Goal: Task Accomplishment & Management: Manage account settings

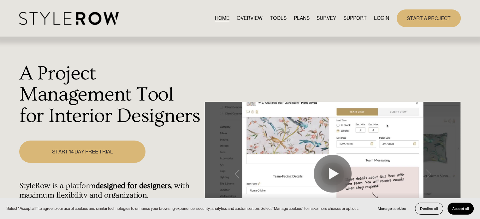
click at [377, 15] on link "LOGIN" at bounding box center [381, 18] width 15 height 9
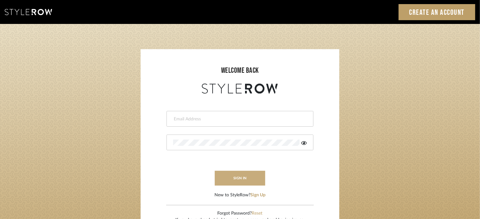
type input "lisaf@fontaine-ds.com"
click at [235, 180] on button "sign in" at bounding box center [240, 178] width 50 height 15
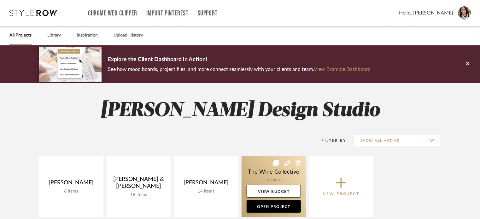
click at [273, 171] on link at bounding box center [274, 186] width 64 height 61
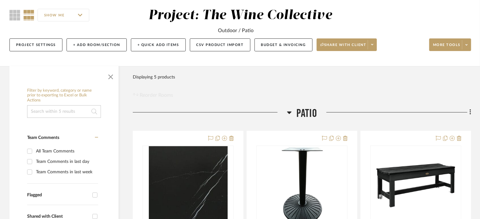
scroll to position [126, 0]
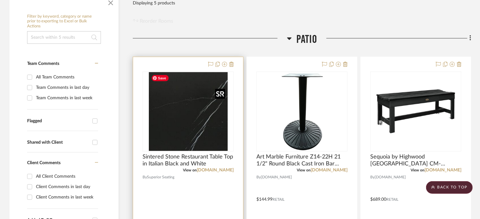
click at [0, 0] on img at bounding box center [0, 0] width 0 height 0
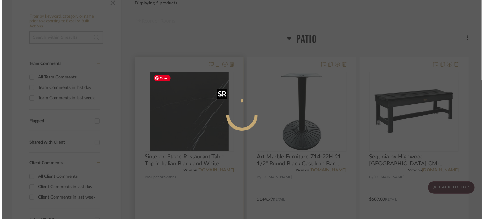
scroll to position [0, 0]
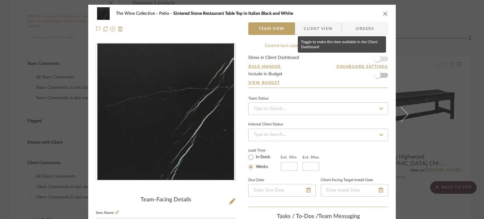
click at [377, 60] on span "button" at bounding box center [378, 59] width 6 height 6
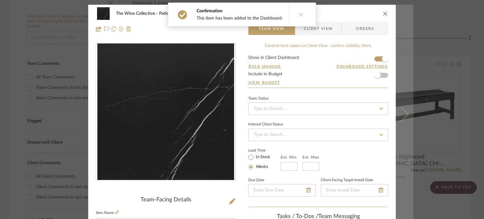
click at [400, 116] on icon at bounding box center [401, 114] width 15 height 15
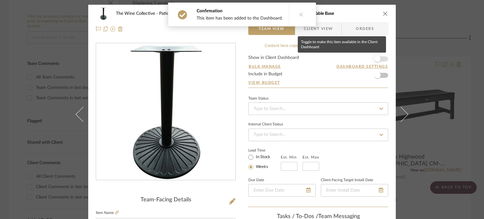
click at [375, 58] on span "button" at bounding box center [378, 59] width 6 height 6
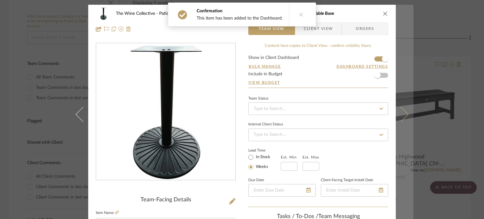
click at [396, 117] on icon at bounding box center [401, 114] width 15 height 15
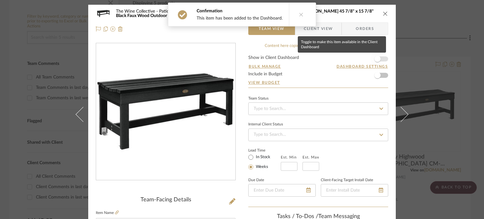
click at [376, 60] on span "button" at bounding box center [378, 59] width 6 height 6
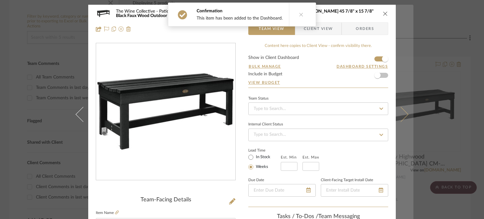
click at [402, 113] on icon at bounding box center [401, 114] width 15 height 15
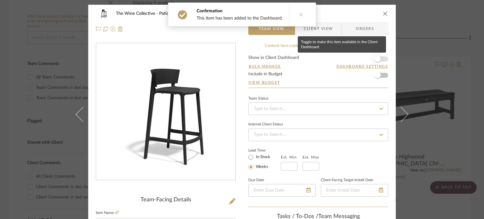
click at [377, 60] on span "button" at bounding box center [378, 59] width 6 height 6
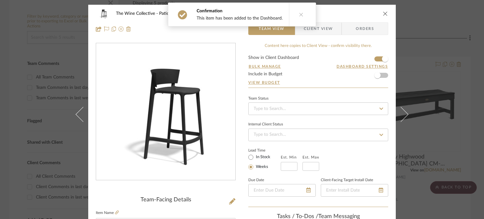
drag, startPoint x: 404, startPoint y: 118, endPoint x: 415, endPoint y: 113, distance: 12.3
click at [406, 118] on button at bounding box center [405, 114] width 18 height 219
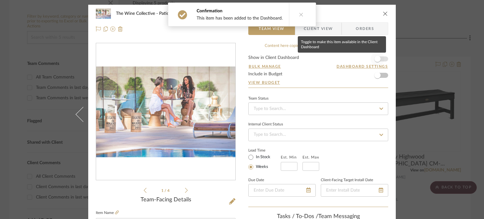
click at [379, 58] on span "button" at bounding box center [378, 59] width 14 height 14
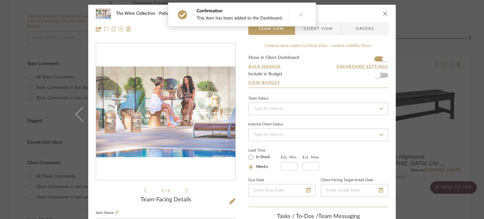
click at [383, 13] on icon "close" at bounding box center [385, 13] width 5 height 5
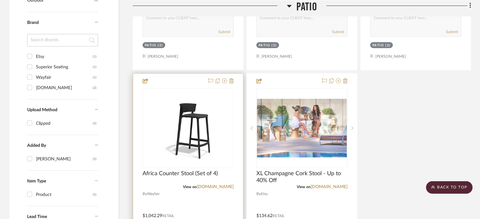
scroll to position [442, 0]
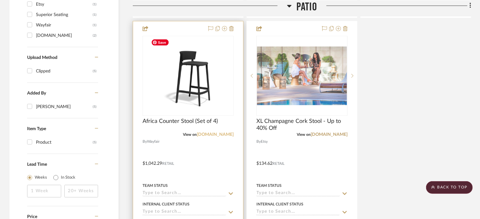
click at [216, 133] on link "[DOMAIN_NAME]" at bounding box center [215, 134] width 37 height 4
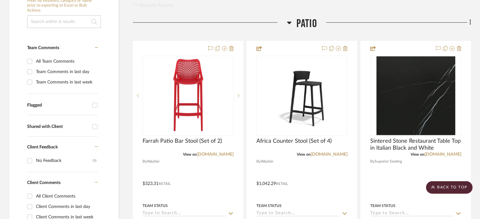
scroll to position [91, 0]
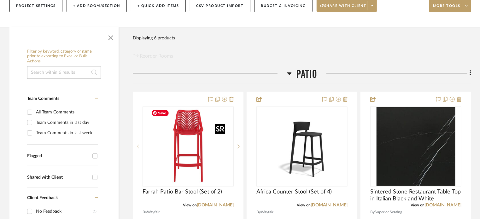
click at [221, 126] on div at bounding box center [220, 129] width 10 height 10
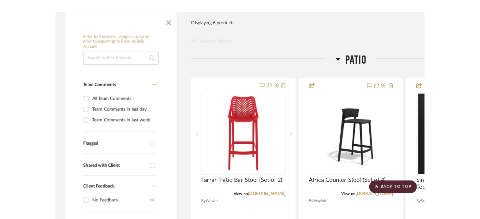
scroll to position [91, 0]
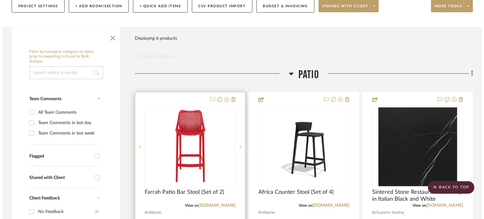
scroll to position [0, 0]
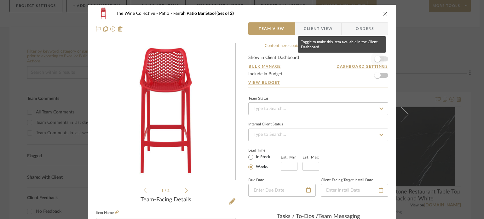
click at [375, 60] on span "button" at bounding box center [378, 59] width 6 height 6
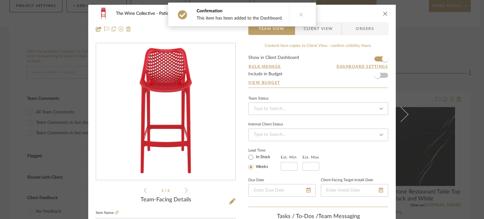
click at [413, 51] on div "The Wine Collective Patio Farrah Patio Bar Stool (Set of 2) Team View Client Vi…" at bounding box center [242, 109] width 484 height 219
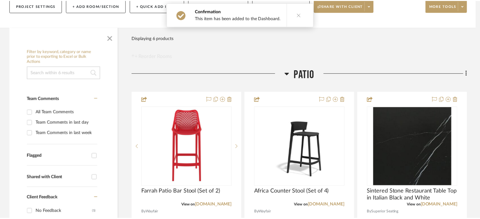
scroll to position [91, 0]
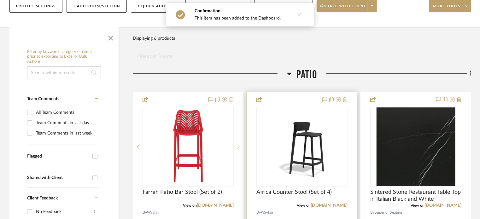
click at [344, 100] on icon at bounding box center [345, 99] width 4 height 5
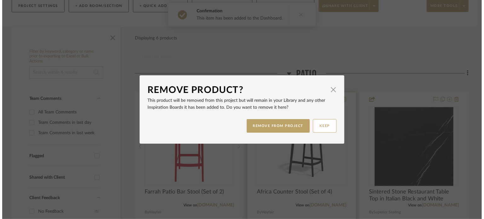
scroll to position [0, 0]
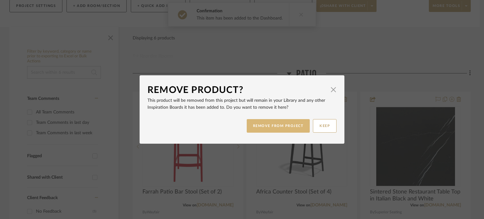
click at [277, 126] on button "REMOVE FROM PROJECT" at bounding box center [278, 126] width 63 height 14
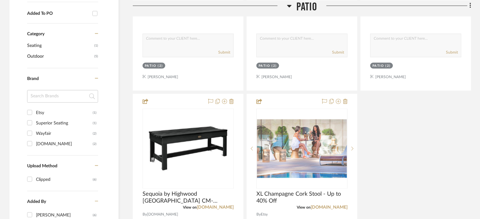
scroll to position [406, 0]
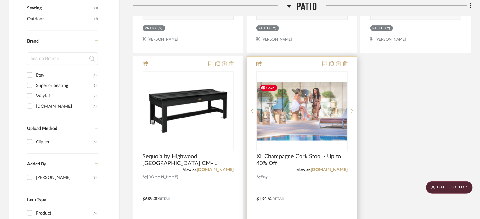
click at [319, 131] on img "0" at bounding box center [302, 111] width 90 height 59
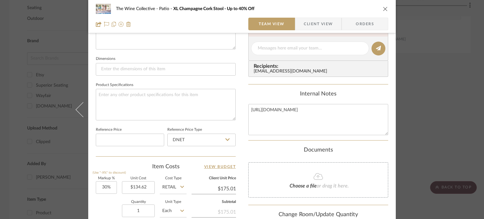
scroll to position [189, 0]
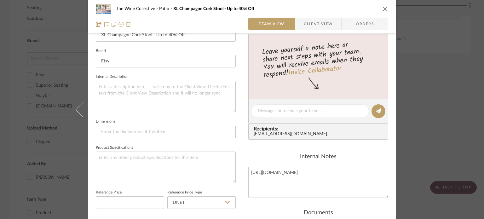
click at [384, 9] on icon "close" at bounding box center [385, 8] width 5 height 5
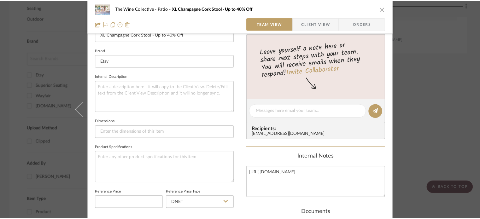
scroll to position [406, 0]
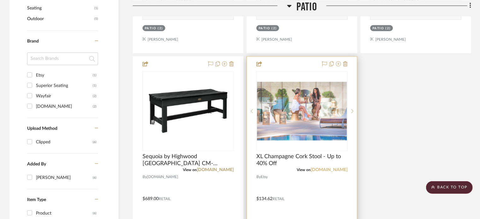
click at [340, 169] on link "[DOMAIN_NAME]" at bounding box center [329, 170] width 37 height 4
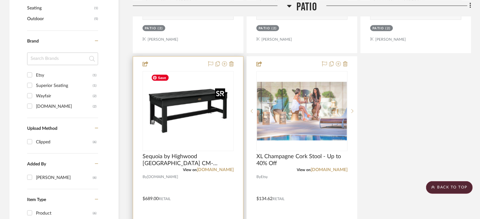
click at [197, 144] on img "0" at bounding box center [188, 111] width 79 height 79
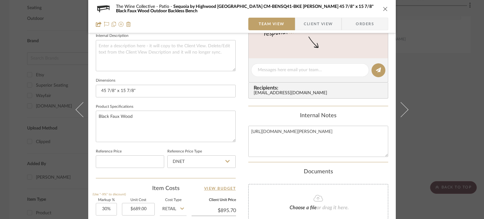
scroll to position [221, 0]
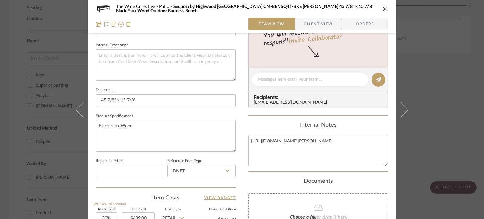
click at [383, 9] on icon "close" at bounding box center [385, 8] width 5 height 5
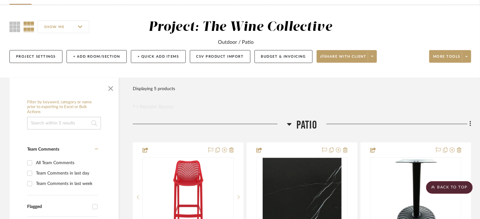
scroll to position [0, 0]
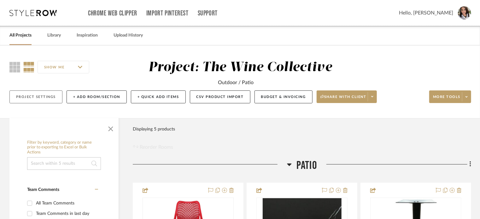
click at [44, 98] on button "Project Settings" at bounding box center [35, 97] width 53 height 13
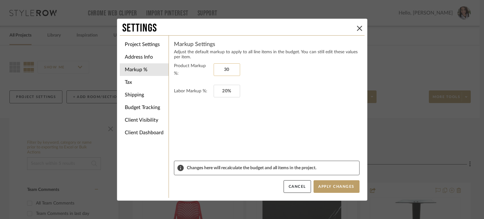
click at [232, 70] on input "30" at bounding box center [227, 69] width 26 height 13
type input "0%"
click at [234, 91] on input "20" at bounding box center [227, 91] width 26 height 13
type input "0%"
click at [337, 191] on button "Apply Changes" at bounding box center [337, 186] width 46 height 13
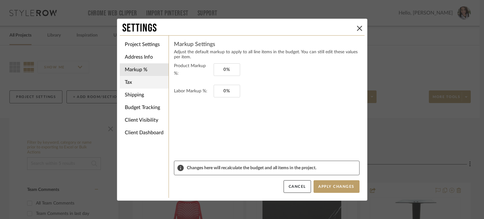
click at [140, 83] on li "Tax" at bounding box center [144, 82] width 49 height 13
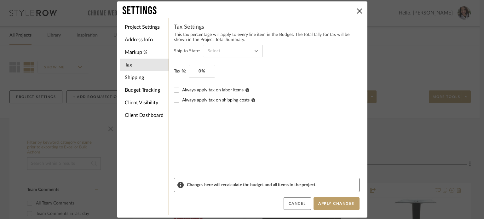
click at [307, 209] on button "Cancel" at bounding box center [297, 203] width 27 height 13
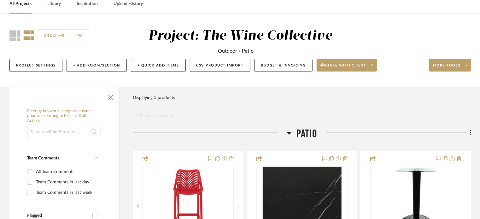
scroll to position [63, 0]
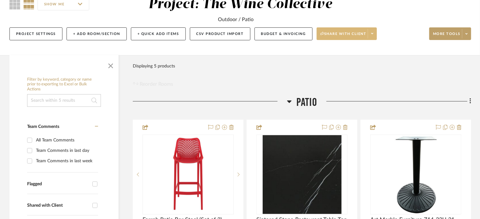
click at [370, 31] on span at bounding box center [372, 33] width 9 height 9
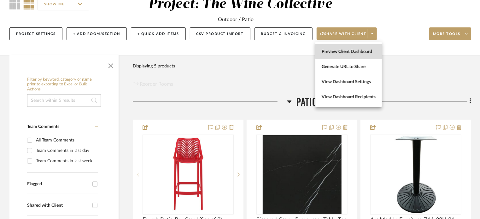
click at [357, 51] on span "Preview Client Dashboard" at bounding box center [349, 51] width 54 height 5
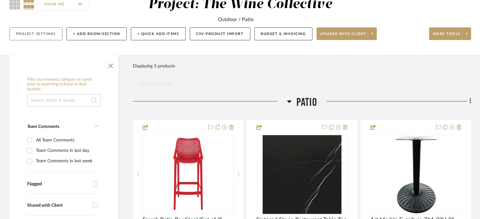
click at [38, 34] on button "Project Settings" at bounding box center [35, 33] width 53 height 13
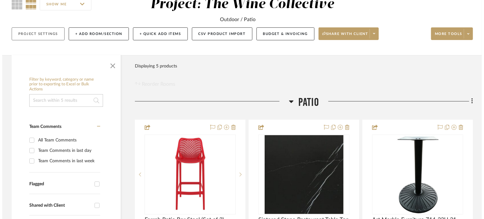
scroll to position [0, 0]
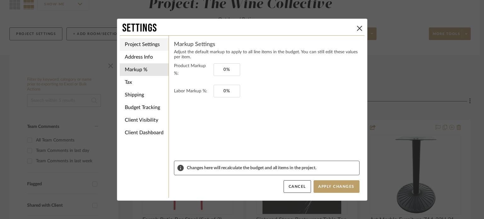
click at [141, 44] on li "Project Settings" at bounding box center [144, 44] width 49 height 13
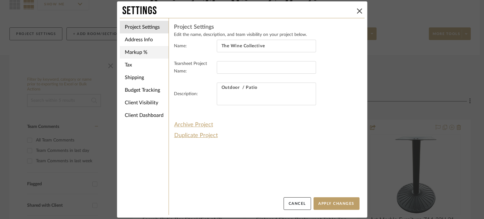
click at [141, 53] on li "Markup %" at bounding box center [144, 52] width 49 height 13
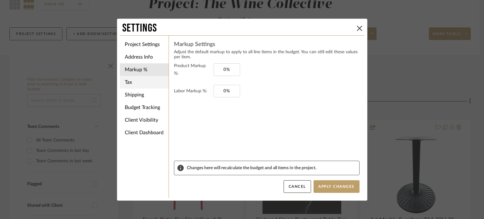
click at [140, 80] on li "Tax" at bounding box center [144, 82] width 49 height 13
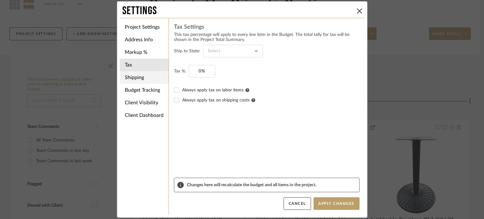
click at [141, 77] on li "Shipping" at bounding box center [144, 77] width 49 height 13
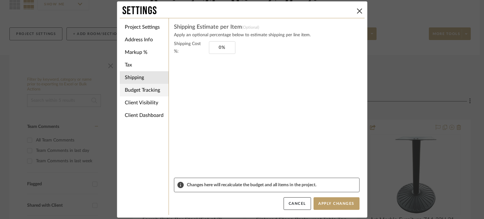
click at [146, 91] on li "Budget Tracking" at bounding box center [144, 90] width 49 height 13
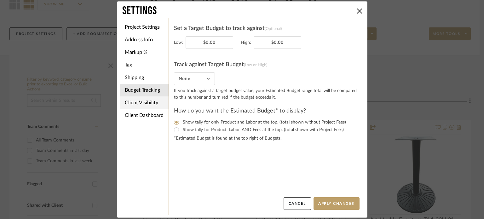
click at [147, 102] on li "Client Visibility" at bounding box center [144, 103] width 49 height 13
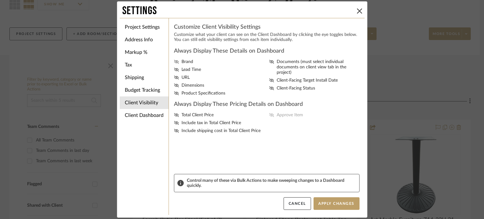
click at [174, 62] on icon at bounding box center [176, 62] width 5 height 4
click at [0, 0] on input "Brand" at bounding box center [0, 0] width 0 height 0
click at [174, 68] on icon at bounding box center [176, 70] width 5 height 4
click at [0, 0] on input "Lead Time" at bounding box center [0, 0] width 0 height 0
click at [174, 76] on fa-icon at bounding box center [176, 77] width 5 height 5
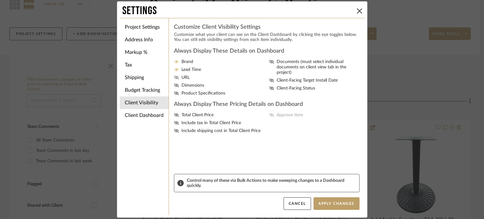
click at [0, 0] on input "URL" at bounding box center [0, 0] width 0 height 0
click at [174, 83] on div "Brand Lead Time URL Dimensions Product Specifications Documents (must select in…" at bounding box center [267, 77] width 186 height 37
click at [174, 91] on icon at bounding box center [176, 93] width 5 height 4
click at [0, 0] on input "Product Specifications" at bounding box center [0, 0] width 0 height 0
click at [271, 62] on icon at bounding box center [271, 62] width 5 height 4
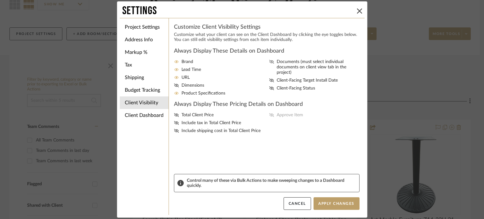
click at [0, 0] on input "Documents (must select individual documents on client view tab in the project)" at bounding box center [0, 0] width 0 height 0
click at [269, 79] on icon at bounding box center [271, 81] width 5 height 4
click at [0, 0] on input "Client-Facing Target Install Date" at bounding box center [0, 0] width 0 height 0
drag, startPoint x: 272, startPoint y: 81, endPoint x: 252, endPoint y: 85, distance: 20.2
click at [269, 86] on icon at bounding box center [271, 88] width 5 height 4
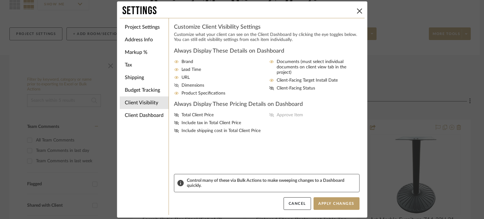
click at [0, 0] on input "Client-Facing Status" at bounding box center [0, 0] width 0 height 0
drag, startPoint x: 174, startPoint y: 84, endPoint x: 177, endPoint y: 92, distance: 8.9
click at [175, 84] on icon at bounding box center [176, 86] width 5 height 4
click at [0, 0] on input "Dimensions" at bounding box center [0, 0] width 0 height 0
click at [174, 115] on icon at bounding box center [176, 115] width 5 height 4
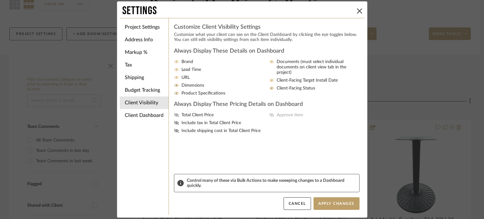
click at [0, 0] on input "Total Client Price" at bounding box center [0, 0] width 0 height 0
drag, startPoint x: 174, startPoint y: 123, endPoint x: 174, endPoint y: 131, distance: 8.2
click at [174, 123] on icon at bounding box center [176, 123] width 5 height 4
click at [0, 0] on input "Include tax in Total Client Price" at bounding box center [0, 0] width 0 height 0
click at [174, 132] on icon at bounding box center [176, 131] width 5 height 4
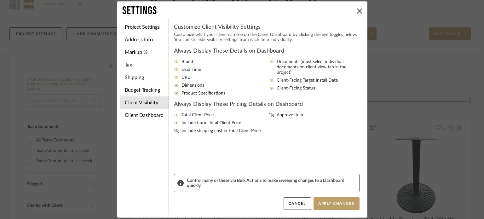
click at [0, 0] on input "Include shipping cost in Total Client Price" at bounding box center [0, 0] width 0 height 0
click at [271, 116] on icon at bounding box center [271, 115] width 5 height 4
click at [0, 0] on input "Approve Item" at bounding box center [0, 0] width 0 height 0
click at [327, 204] on button "Apply Changes" at bounding box center [337, 203] width 46 height 13
click at [357, 11] on icon at bounding box center [359, 11] width 5 height 5
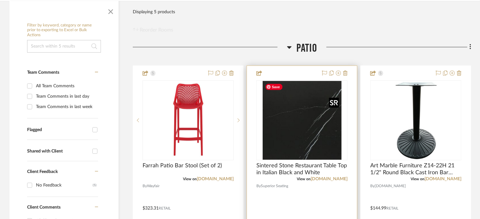
scroll to position [158, 0]
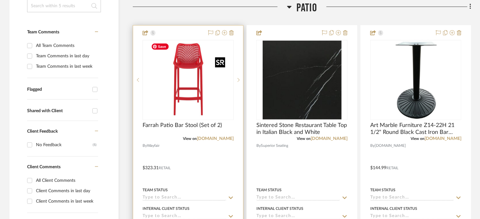
click at [217, 77] on img "0" at bounding box center [188, 80] width 79 height 79
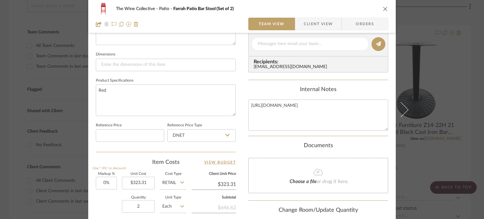
scroll to position [315, 0]
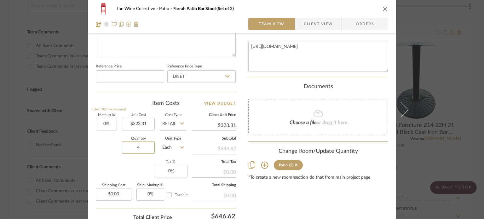
type input "4"
drag, startPoint x: 315, startPoint y: 205, endPoint x: 315, endPoint y: 193, distance: 12.0
click at [383, 10] on icon "close" at bounding box center [385, 8] width 5 height 5
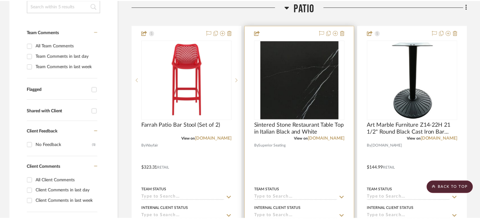
scroll to position [158, 0]
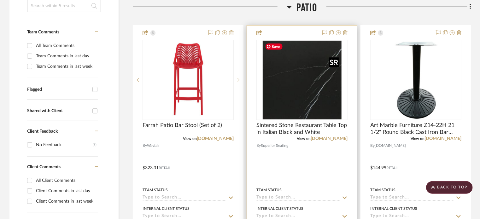
click at [291, 102] on img "0" at bounding box center [302, 80] width 79 height 79
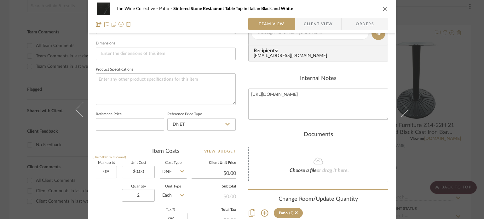
scroll to position [315, 0]
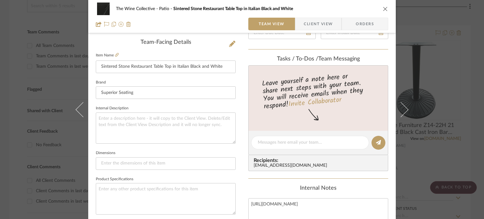
scroll to position [0, 0]
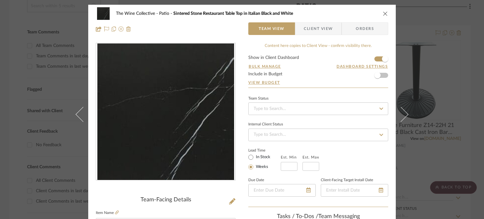
click at [383, 13] on icon "close" at bounding box center [385, 13] width 5 height 5
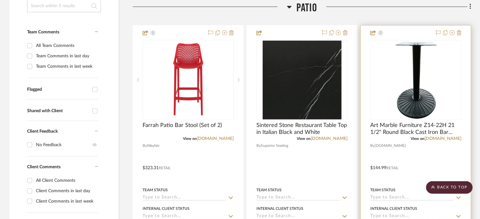
scroll to position [221, 0]
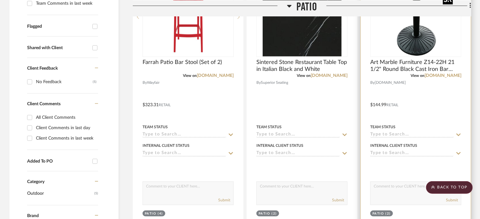
click at [402, 46] on img "0" at bounding box center [416, 17] width 79 height 79
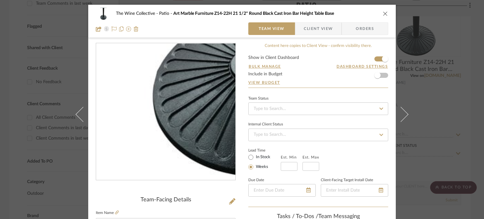
scroll to position [126, 0]
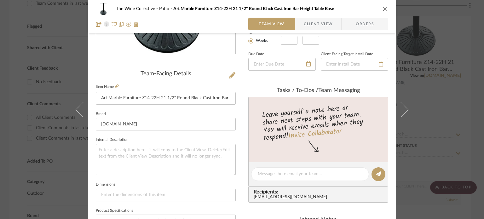
click at [385, 8] on icon "close" at bounding box center [385, 8] width 5 height 5
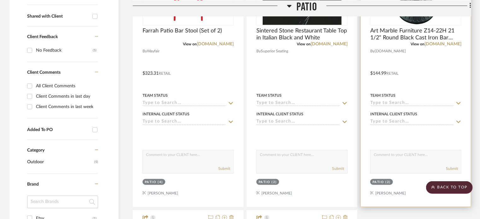
scroll to position [95, 0]
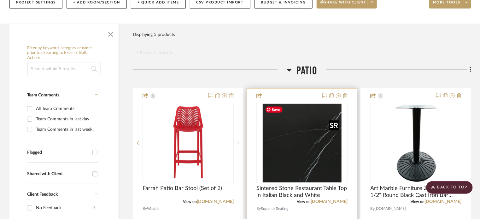
click at [338, 149] on img "0" at bounding box center [302, 143] width 79 height 79
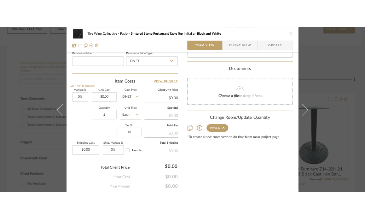
scroll to position [252, 0]
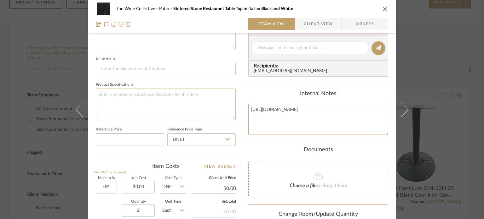
drag, startPoint x: 358, startPoint y: 109, endPoint x: 219, endPoint y: 107, distance: 139.1
click at [219, 107] on div "The Wine Collective Patio Sintered Stone Restaurant Table Top in Italian Black …" at bounding box center [242, 43] width 308 height 583
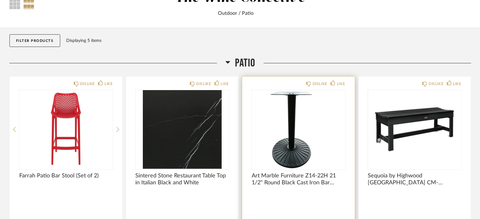
scroll to position [95, 0]
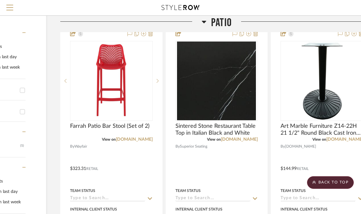
scroll to position [0, 73]
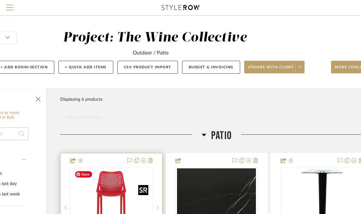
click at [129, 169] on img "0" at bounding box center [111, 208] width 79 height 79
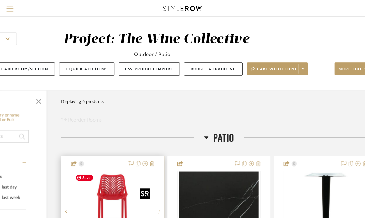
scroll to position [0, 0]
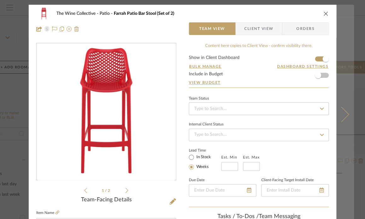
click at [346, 112] on button at bounding box center [346, 114] width 18 height 219
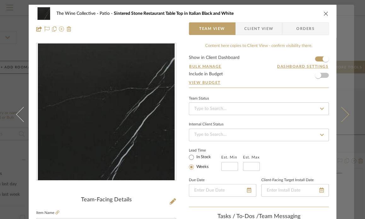
click at [344, 117] on button at bounding box center [346, 114] width 18 height 219
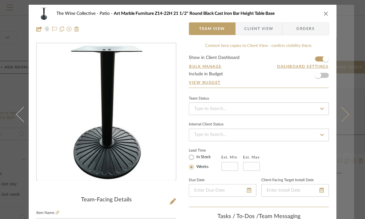
click at [343, 118] on icon at bounding box center [341, 114] width 15 height 15
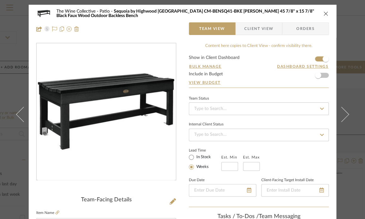
click at [343, 118] on icon at bounding box center [341, 114] width 15 height 15
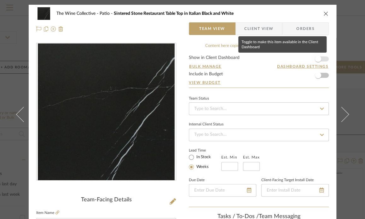
click at [318, 60] on span "button" at bounding box center [318, 59] width 6 height 6
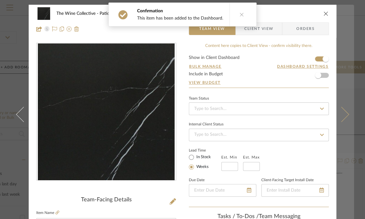
click at [341, 117] on icon at bounding box center [341, 114] width 15 height 15
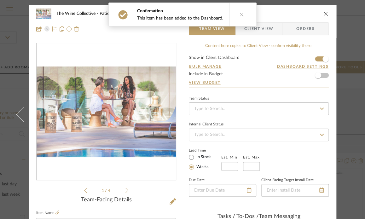
click at [324, 14] on icon "close" at bounding box center [326, 13] width 5 height 5
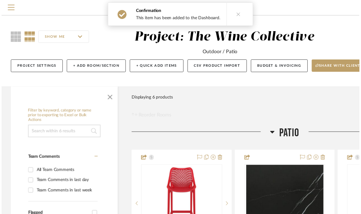
scroll to position [0, 73]
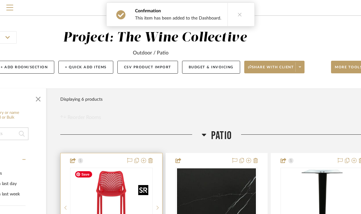
click at [109, 188] on img "0" at bounding box center [111, 208] width 79 height 79
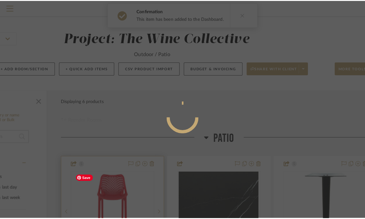
scroll to position [0, 0]
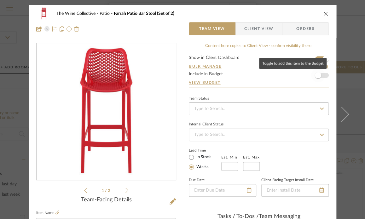
click at [317, 75] on span "button" at bounding box center [318, 75] width 6 height 6
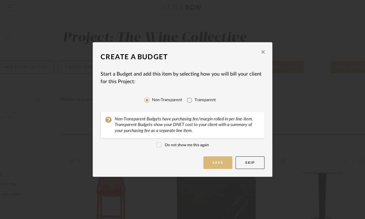
click at [214, 164] on button "Save" at bounding box center [217, 162] width 29 height 13
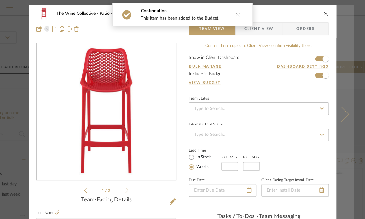
click at [349, 112] on button at bounding box center [346, 114] width 18 height 219
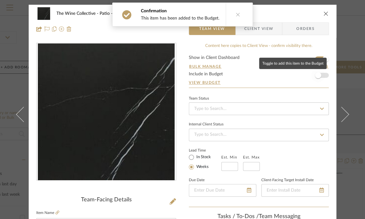
click at [317, 75] on span "button" at bounding box center [318, 75] width 6 height 6
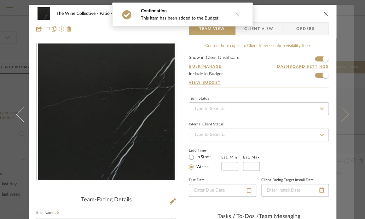
click at [343, 116] on icon at bounding box center [341, 114] width 15 height 15
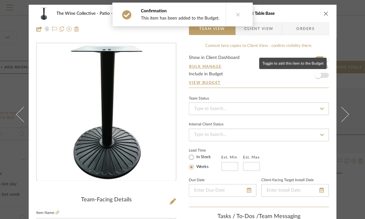
drag, startPoint x: 316, startPoint y: 75, endPoint x: 326, endPoint y: 93, distance: 20.0
click at [317, 77] on span "button" at bounding box center [318, 75] width 6 height 6
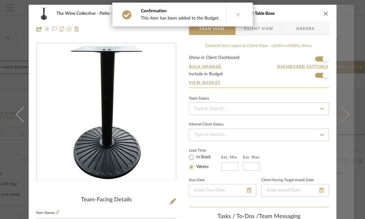
click at [342, 114] on icon at bounding box center [341, 114] width 15 height 15
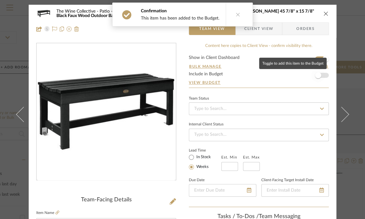
click at [312, 76] on span "button" at bounding box center [318, 75] width 14 height 14
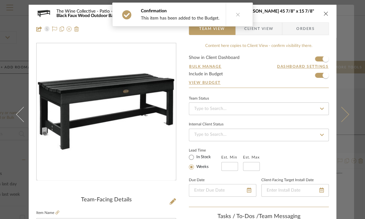
click at [342, 117] on icon at bounding box center [341, 114] width 15 height 15
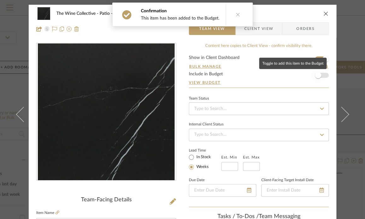
click at [312, 74] on span "button" at bounding box center [318, 75] width 14 height 14
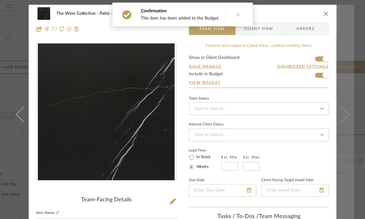
click at [342, 114] on icon at bounding box center [341, 114] width 15 height 15
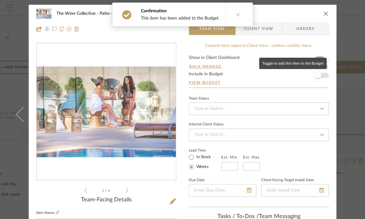
click at [317, 77] on span "button" at bounding box center [318, 75] width 6 height 6
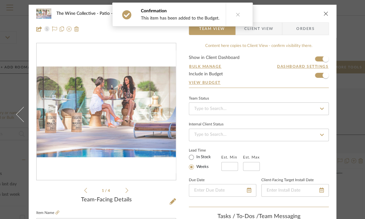
drag, startPoint x: 323, startPoint y: 13, endPoint x: 316, endPoint y: 116, distance: 103.1
click at [324, 14] on icon "close" at bounding box center [326, 13] width 5 height 5
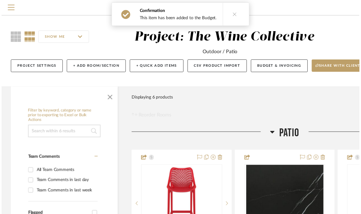
scroll to position [0, 73]
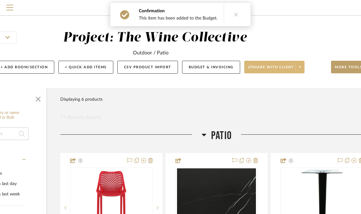
click at [298, 69] on span at bounding box center [299, 66] width 9 height 9
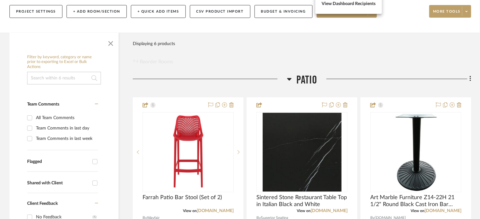
scroll to position [158, 0]
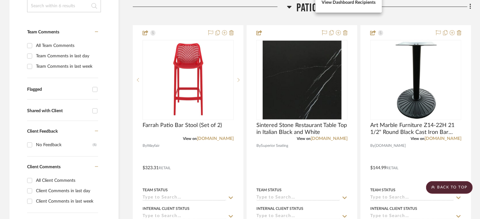
click at [365, 89] on div at bounding box center [240, 109] width 480 height 219
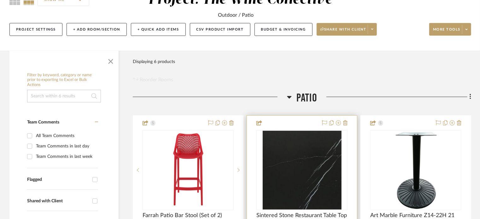
scroll to position [95, 0]
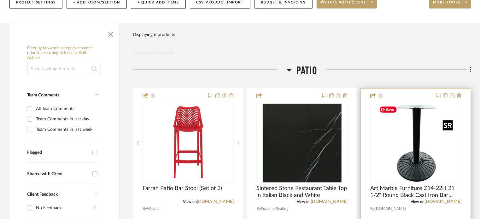
click at [365, 144] on img "0" at bounding box center [416, 143] width 79 height 79
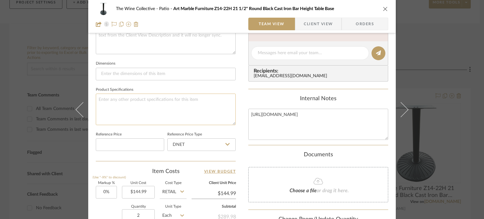
scroll to position [284, 0]
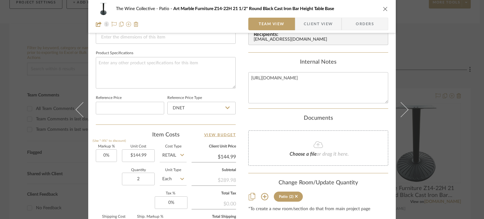
click at [365, 7] on icon "close" at bounding box center [385, 8] width 5 height 5
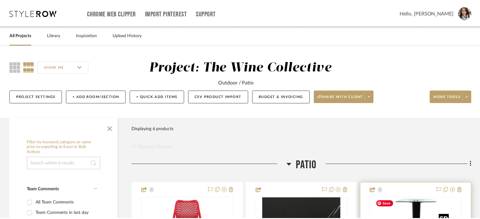
scroll to position [95, 0]
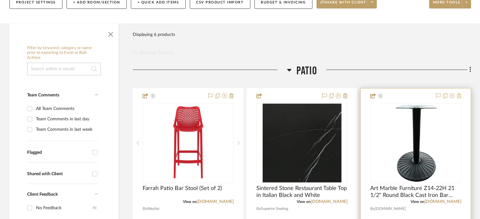
click at [365, 96] on icon at bounding box center [459, 95] width 4 height 5
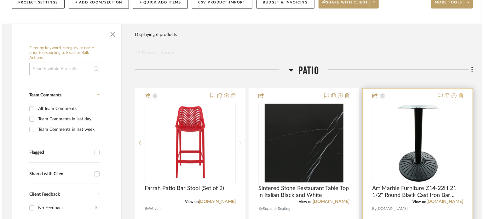
scroll to position [0, 0]
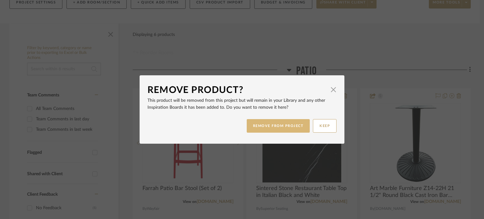
click at [278, 124] on button "REMOVE FROM PROJECT" at bounding box center [278, 126] width 63 height 14
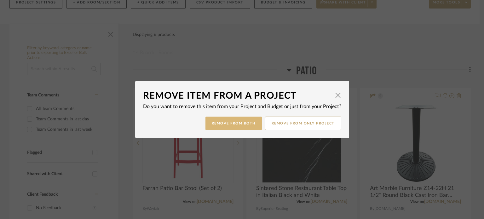
click at [241, 124] on button "Remove from Both" at bounding box center [234, 124] width 56 height 14
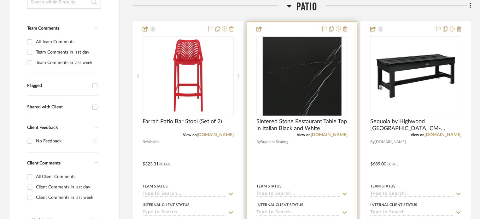
scroll to position [189, 0]
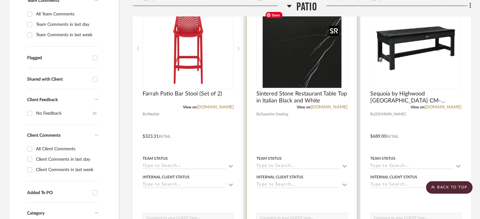
click at [300, 84] on img "0" at bounding box center [302, 48] width 79 height 79
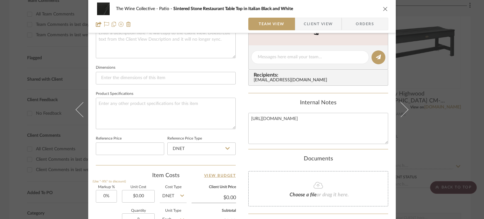
scroll to position [284, 0]
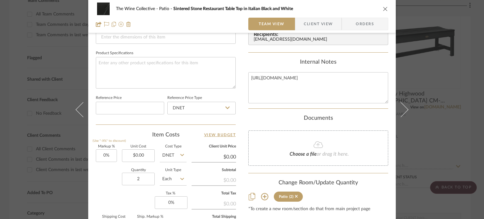
click at [155, 153] on div "Markup % (Use "-X%" to discount) 0% Unit Cost $0.00 Cost Type DNET Client Unit …" at bounding box center [166, 191] width 140 height 92
click at [150, 156] on input "0.00" at bounding box center [138, 156] width 33 height 13
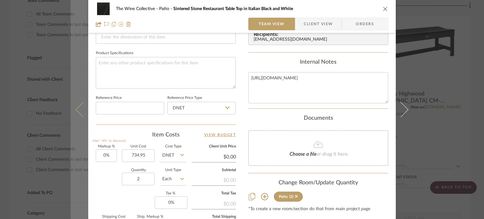
type input "$734.95"
click at [85, 177] on button at bounding box center [80, 109] width 18 height 219
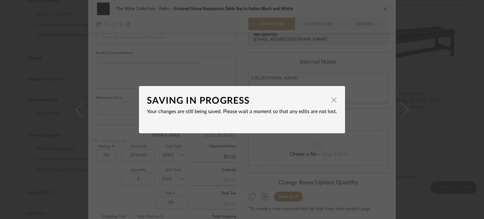
type input "$734.95"
click at [331, 101] on span "button" at bounding box center [334, 100] width 13 height 13
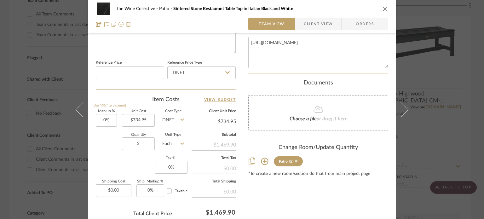
scroll to position [347, 0]
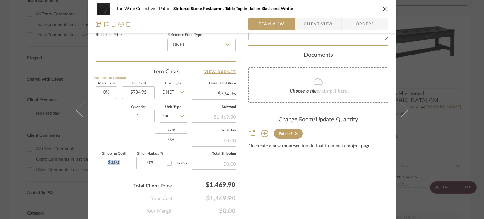
drag, startPoint x: 117, startPoint y: 144, endPoint x: 136, endPoint y: 146, distance: 18.5
click at [136, 146] on div "Markup % (Use "-X%" to discount) 0% Unit Cost $734.95 Cost Type DNET Client Uni…" at bounding box center [166, 128] width 140 height 92
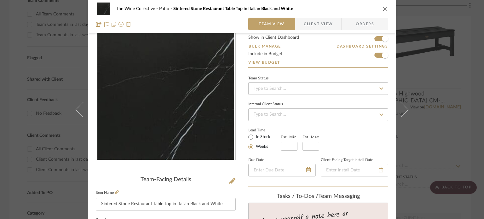
scroll to position [0, 0]
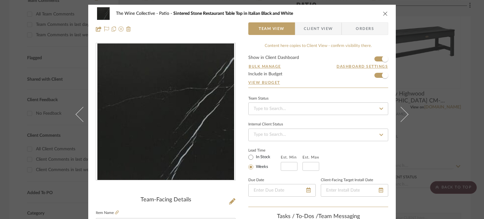
click at [365, 13] on icon "close" at bounding box center [385, 13] width 5 height 5
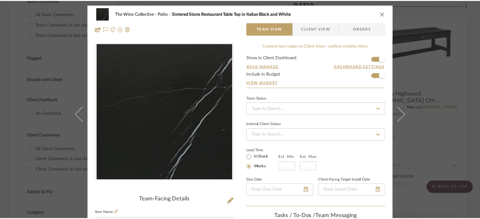
scroll to position [189, 0]
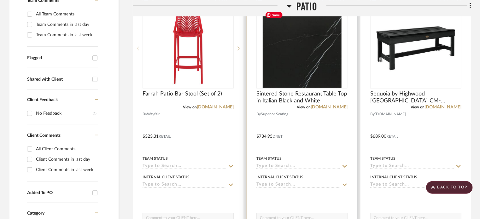
click at [304, 77] on img "0" at bounding box center [302, 48] width 79 height 79
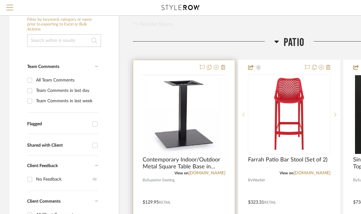
scroll to position [95, 0]
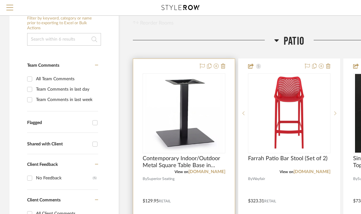
click at [0, 0] on img at bounding box center [0, 0] width 0 height 0
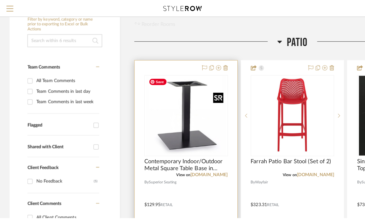
scroll to position [0, 0]
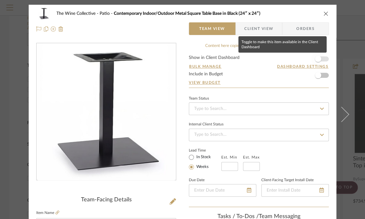
click at [318, 61] on span "button" at bounding box center [318, 59] width 6 height 6
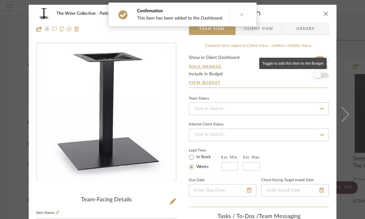
click at [315, 77] on span "button" at bounding box center [318, 75] width 6 height 6
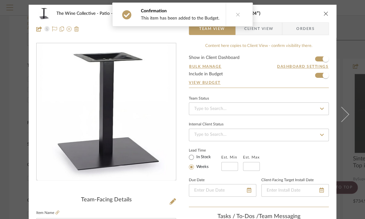
click at [325, 11] on icon "close" at bounding box center [326, 13] width 5 height 5
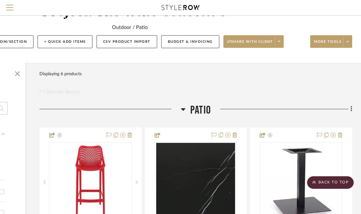
scroll to position [0, 93]
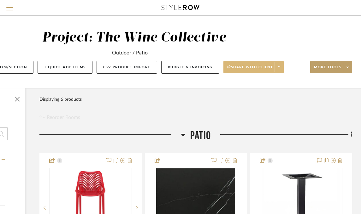
click at [278, 68] on span at bounding box center [278, 66] width 9 height 9
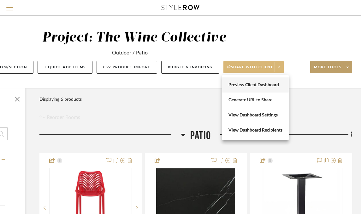
click at [276, 89] on button "Preview Client Dashboard" at bounding box center [255, 85] width 67 height 15
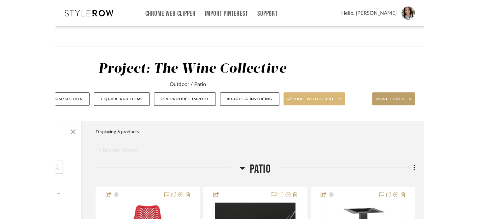
scroll to position [0, 0]
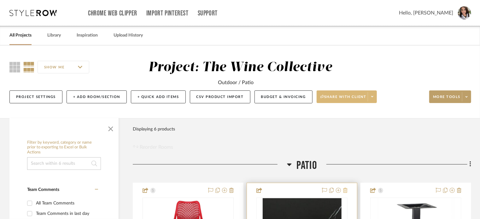
click at [346, 189] on icon at bounding box center [345, 190] width 4 height 5
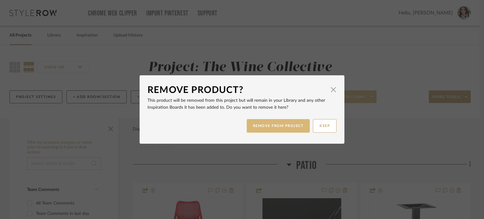
click at [280, 132] on button "REMOVE FROM PROJECT" at bounding box center [278, 126] width 63 height 14
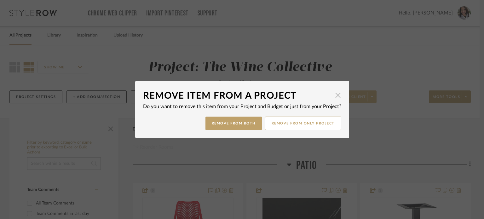
click at [336, 94] on span "button" at bounding box center [338, 95] width 13 height 13
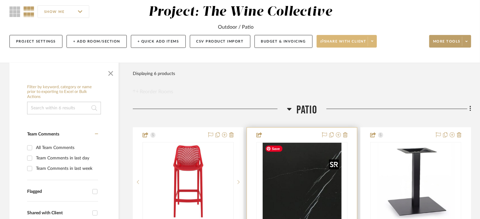
scroll to position [95, 0]
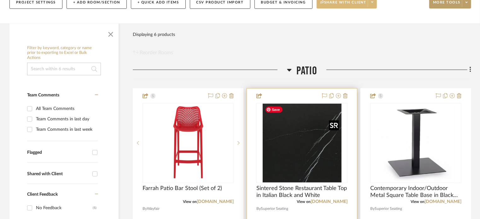
click at [310, 154] on img "0" at bounding box center [302, 143] width 79 height 79
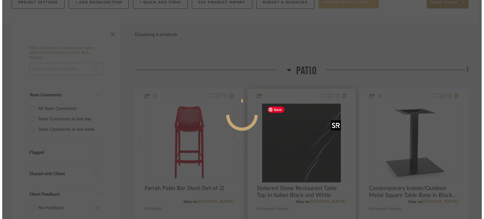
scroll to position [0, 0]
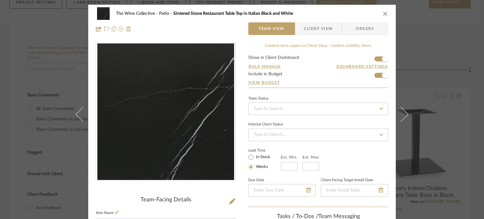
click at [365, 12] on icon "close" at bounding box center [385, 13] width 5 height 5
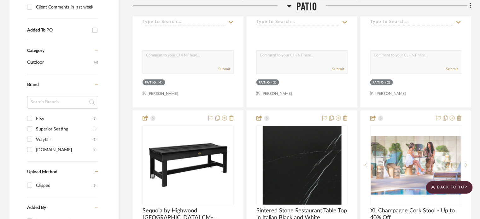
scroll to position [378, 0]
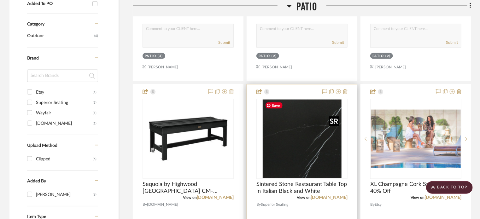
click at [274, 151] on img "0" at bounding box center [302, 139] width 79 height 79
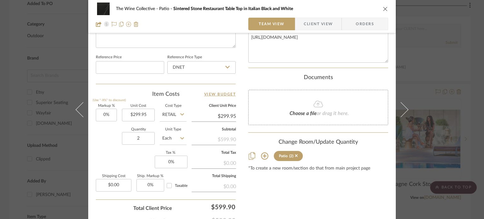
scroll to position [367, 0]
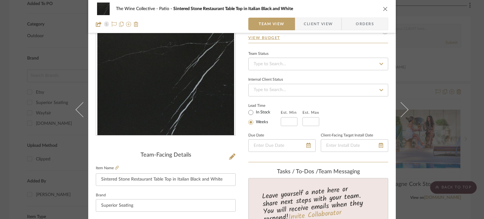
scroll to position [0, 0]
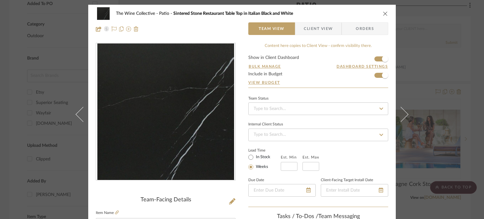
click at [365, 12] on icon "close" at bounding box center [385, 13] width 5 height 5
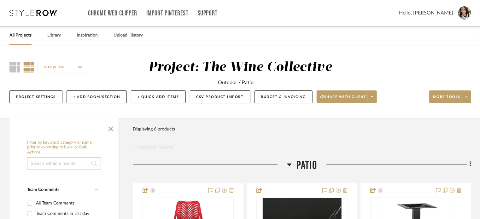
click at [365, 97] on span at bounding box center [372, 96] width 9 height 9
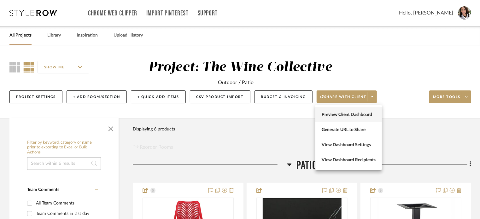
click at [356, 110] on button "Preview Client Dashboard" at bounding box center [348, 114] width 67 height 15
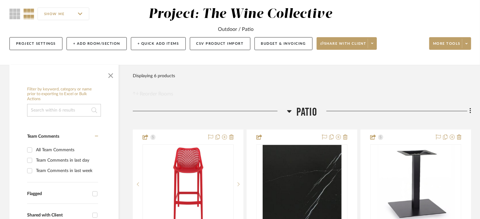
scroll to position [95, 0]
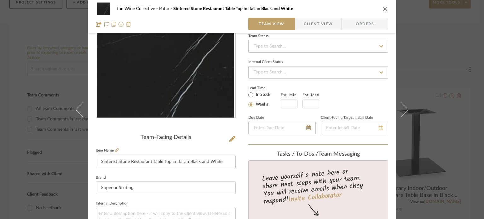
scroll to position [126, 0]
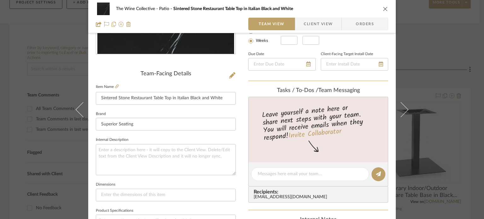
click at [365, 8] on icon "close" at bounding box center [385, 8] width 5 height 5
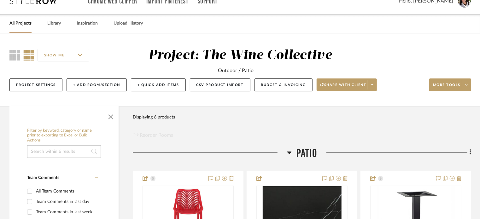
scroll to position [0, 0]
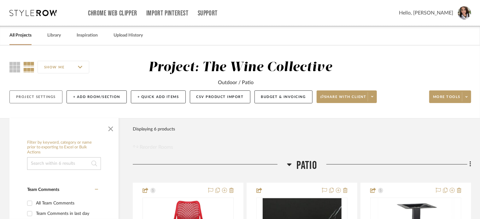
click at [36, 97] on button "Project Settings" at bounding box center [35, 97] width 53 height 13
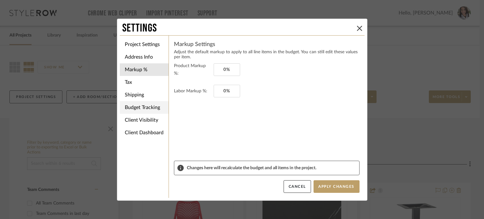
click at [141, 109] on li "Budget Tracking" at bounding box center [144, 107] width 49 height 13
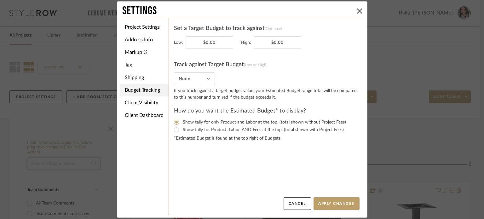
click at [138, 86] on li "Budget Tracking" at bounding box center [144, 90] width 49 height 13
click at [139, 77] on li "Shipping" at bounding box center [144, 77] width 49 height 13
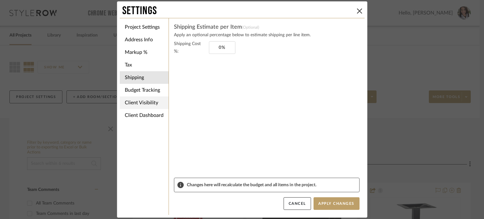
click at [141, 102] on li "Client Visibility" at bounding box center [144, 103] width 49 height 13
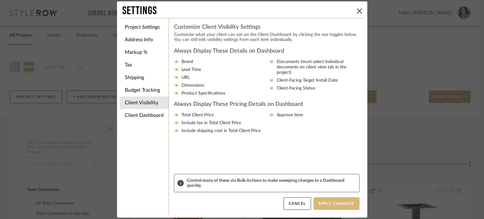
click at [336, 204] on button "Apply Changes" at bounding box center [337, 203] width 46 height 13
click at [357, 10] on icon at bounding box center [359, 11] width 5 height 5
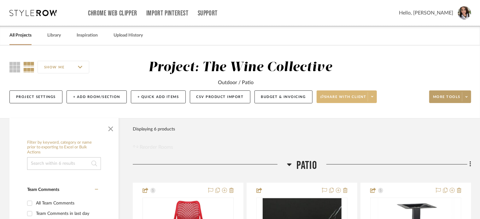
click at [365, 96] on span at bounding box center [372, 96] width 9 height 9
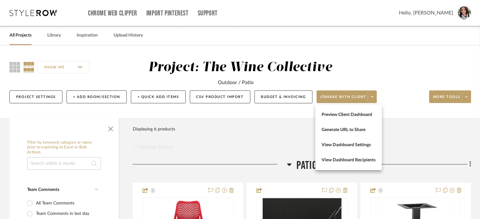
click at [283, 92] on div at bounding box center [240, 109] width 480 height 219
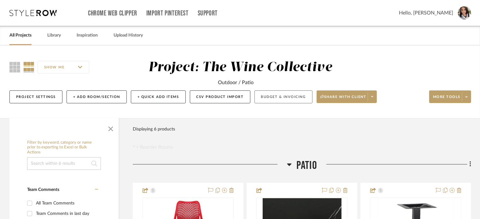
click at [284, 99] on button "Budget & Invoicing" at bounding box center [284, 97] width 58 height 13
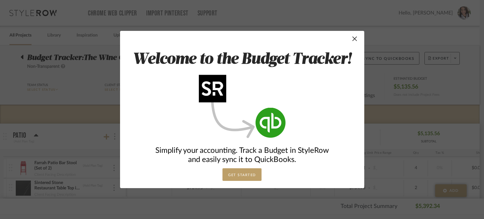
click at [248, 177] on button "GET STARTED" at bounding box center [242, 174] width 39 height 13
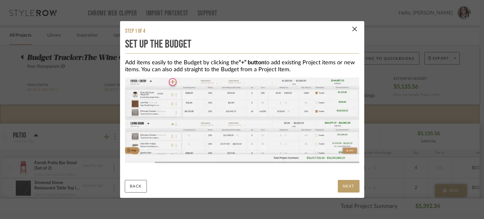
click at [343, 186] on button "NEXT" at bounding box center [349, 186] width 22 height 13
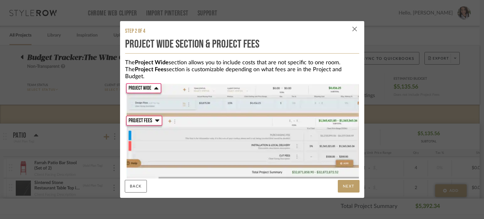
click at [355, 27] on span "button" at bounding box center [355, 29] width 13 height 13
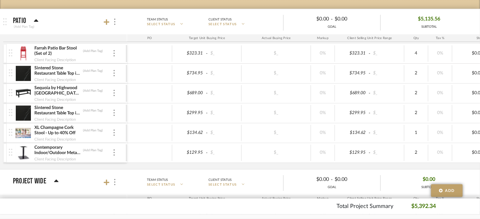
scroll to position [158, 0]
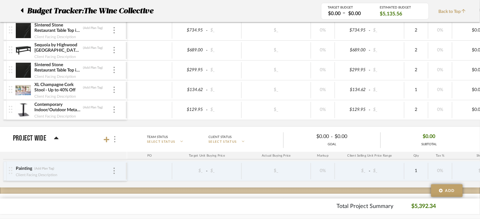
drag, startPoint x: 279, startPoint y: 188, endPoint x: 254, endPoint y: 166, distance: 33.3
click at [365, 188] on div "Patio (Add Plan Tag) Team Status SELECT STATUS Client Status SELECT STATUS $0.0…" at bounding box center [240, 166] width 480 height 438
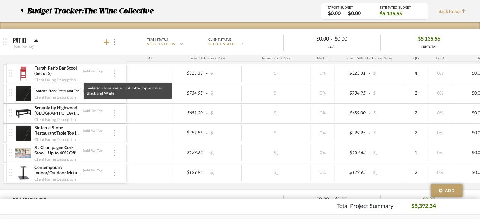
scroll to position [0, 42]
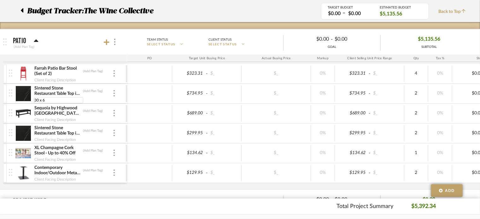
type input "30 x 60"
type input "24 x 30"
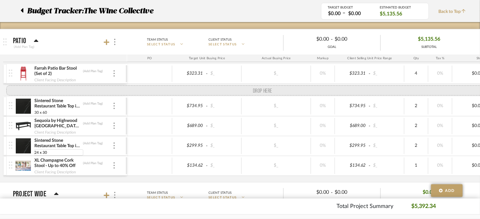
drag, startPoint x: 9, startPoint y: 174, endPoint x: 10, endPoint y: 91, distance: 83.0
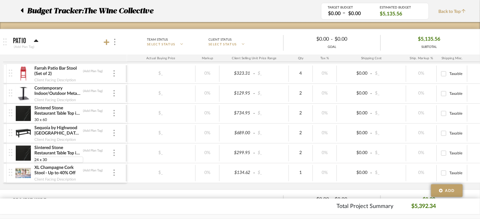
scroll to position [0, 175]
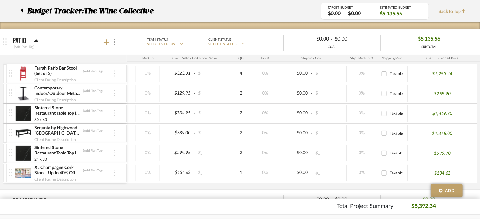
click at [21, 10] on icon at bounding box center [22, 11] width 3 height 8
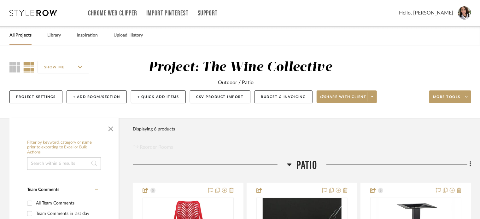
click at [23, 35] on link "All Projects" at bounding box center [20, 35] width 22 height 9
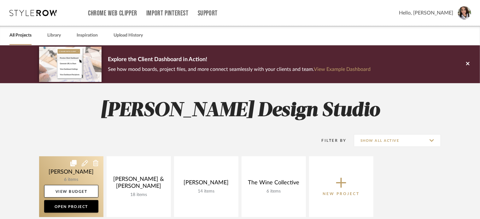
click at [64, 168] on link at bounding box center [71, 186] width 64 height 61
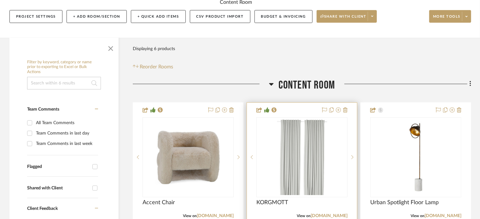
scroll to position [126, 0]
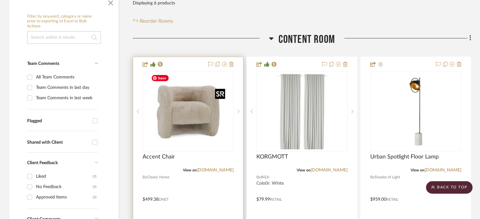
click at [200, 124] on img "0" at bounding box center [188, 111] width 79 height 79
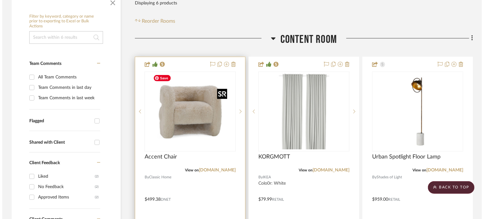
scroll to position [0, 0]
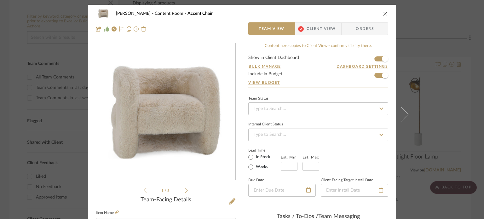
click at [323, 34] on span "Client View" at bounding box center [321, 28] width 29 height 13
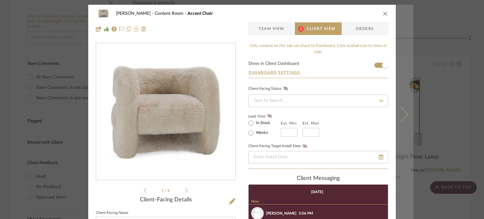
click at [365, 121] on button at bounding box center [405, 114] width 18 height 219
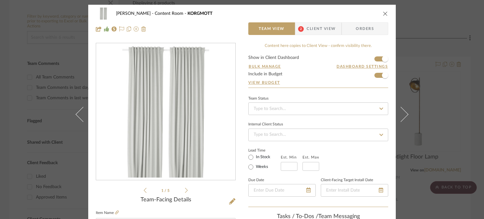
click at [311, 27] on span "Client View" at bounding box center [321, 28] width 29 height 13
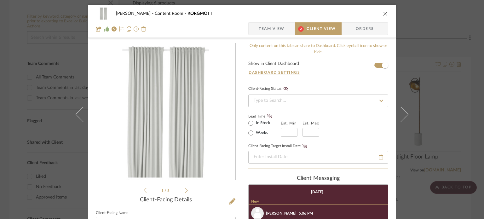
scroll to position [95, 0]
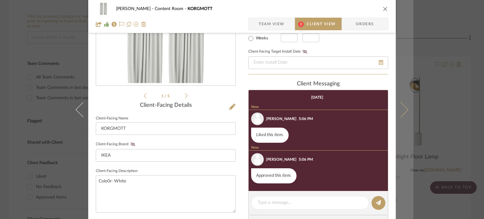
click at [365, 110] on icon at bounding box center [401, 109] width 15 height 15
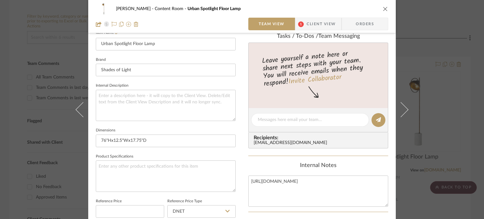
scroll to position [189, 0]
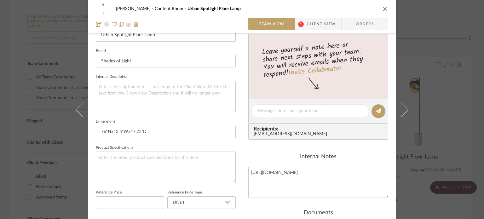
click at [322, 22] on span "Client View" at bounding box center [321, 24] width 29 height 13
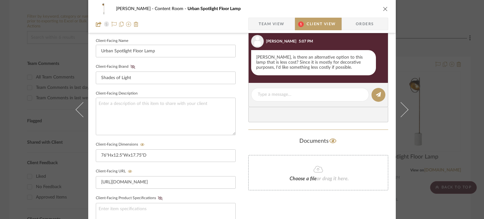
scroll to position [158, 0]
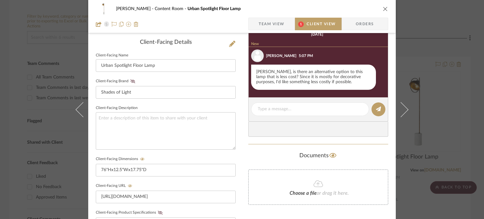
click at [365, 7] on icon "close" at bounding box center [385, 8] width 5 height 5
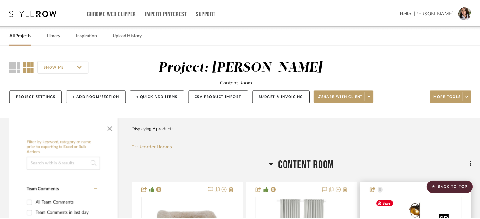
scroll to position [126, 0]
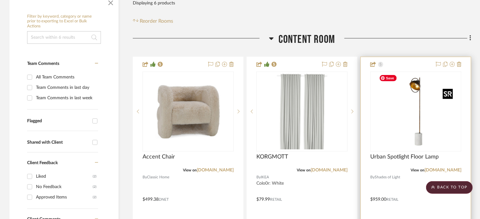
click at [365, 100] on img at bounding box center [416, 111] width 79 height 79
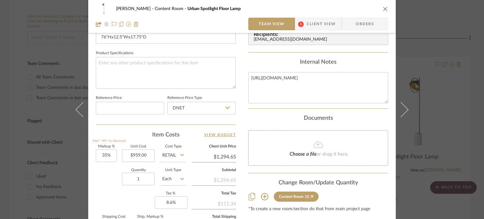
scroll to position [367, 0]
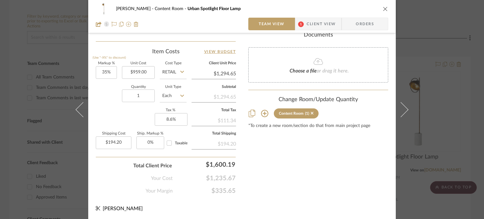
click at [365, 9] on icon "close" at bounding box center [385, 8] width 5 height 5
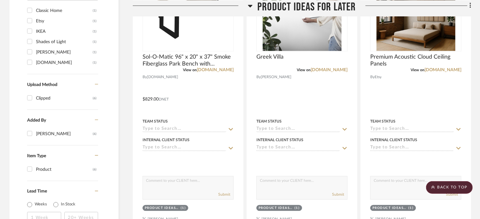
scroll to position [471, 0]
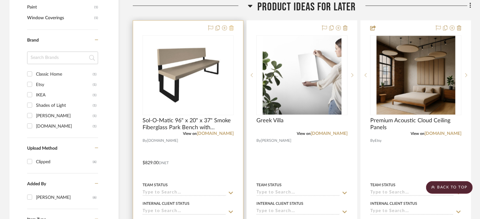
click at [230, 29] on icon at bounding box center [231, 28] width 4 height 5
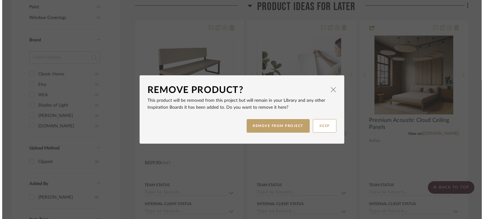
scroll to position [0, 0]
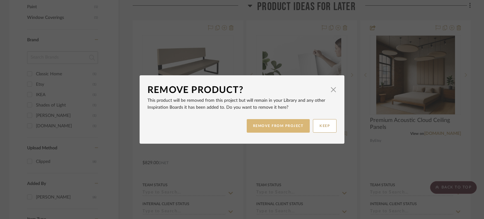
click at [268, 126] on button "REMOVE FROM PROJECT" at bounding box center [278, 126] width 63 height 14
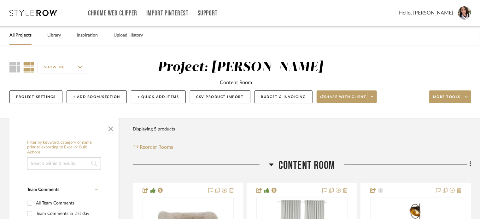
click at [22, 36] on link "All Projects" at bounding box center [20, 35] width 22 height 9
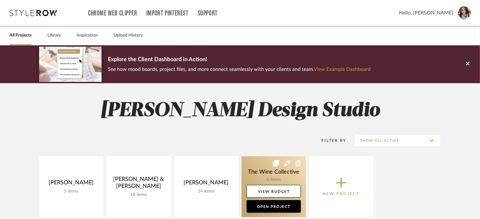
click at [255, 167] on link at bounding box center [274, 186] width 64 height 61
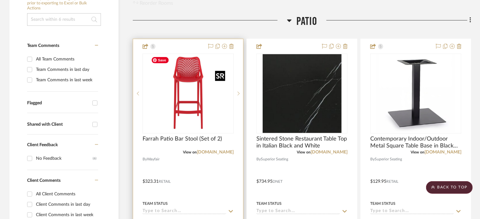
scroll to position [120, 0]
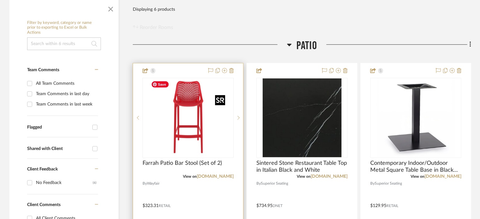
click at [180, 138] on img "0" at bounding box center [188, 118] width 79 height 79
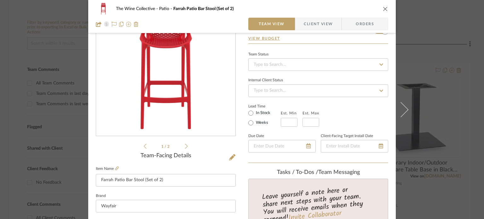
scroll to position [63, 0]
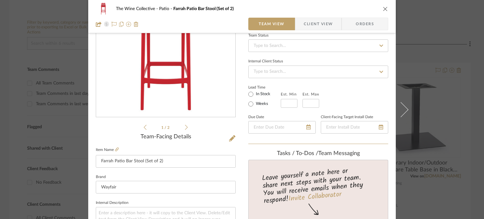
click at [365, 7] on icon "close" at bounding box center [385, 8] width 5 height 5
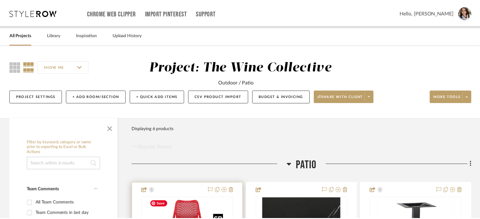
scroll to position [120, 0]
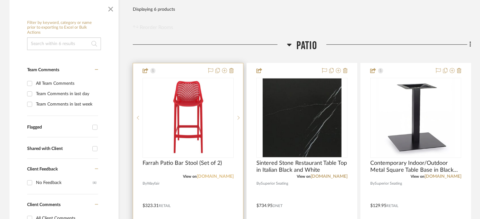
click at [220, 176] on link "[DOMAIN_NAME]" at bounding box center [215, 176] width 37 height 4
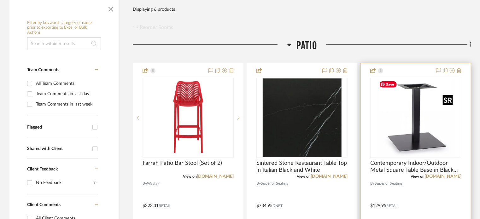
click at [365, 129] on img "0" at bounding box center [416, 118] width 79 height 79
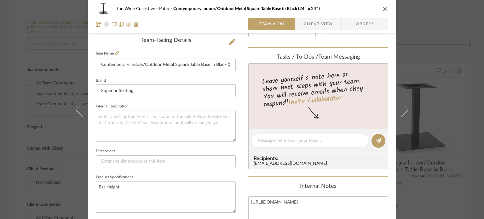
scroll to position [158, 0]
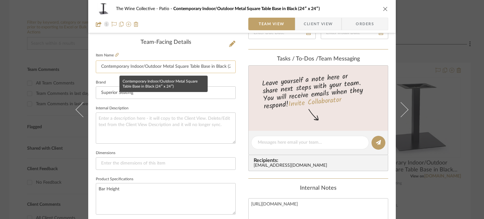
click at [214, 66] on input "Contemporary Indoor/Outdoor Metal Square Table Base in Black (24″ x 24″)" at bounding box center [166, 67] width 140 height 13
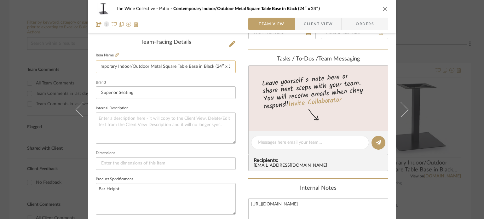
scroll to position [0, 18]
click at [365, 7] on icon "close" at bounding box center [385, 8] width 5 height 5
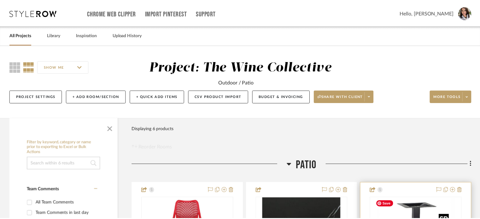
scroll to position [120, 0]
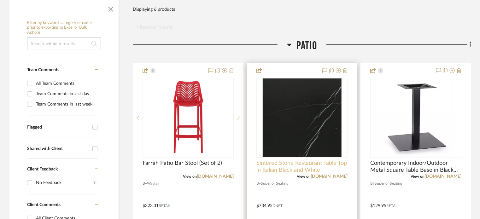
click at [280, 171] on span "Sintered Stone Restaurant Table Top in Italian Black and White" at bounding box center [301, 167] width 91 height 14
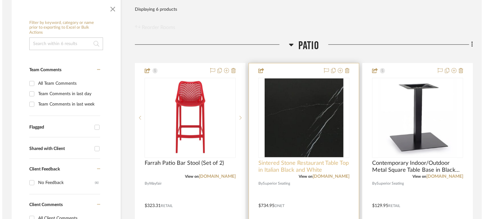
scroll to position [0, 0]
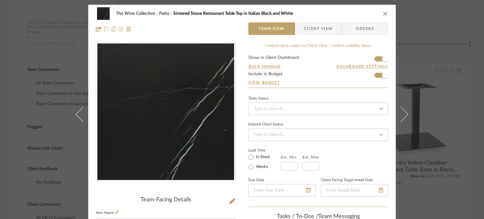
click at [365, 12] on icon "close" at bounding box center [385, 13] width 5 height 5
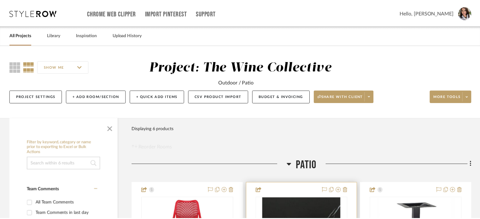
scroll to position [120, 0]
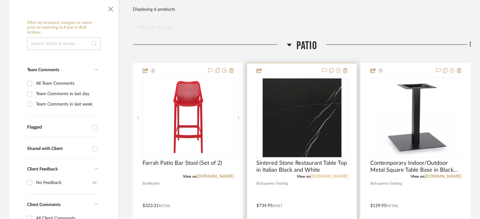
click at [321, 178] on link "[DOMAIN_NAME]" at bounding box center [329, 176] width 37 height 4
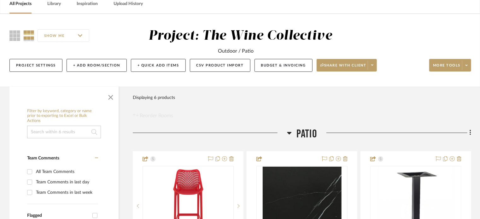
scroll to position [0, 0]
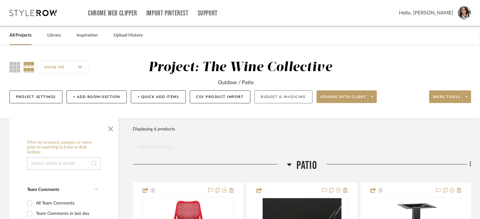
click at [283, 92] on button "Budget & Invoicing" at bounding box center [284, 97] width 58 height 13
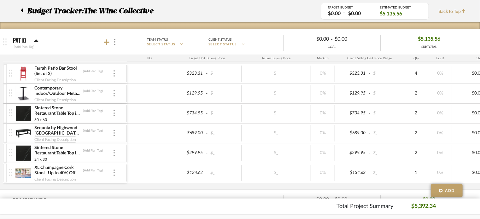
scroll to position [126, 0]
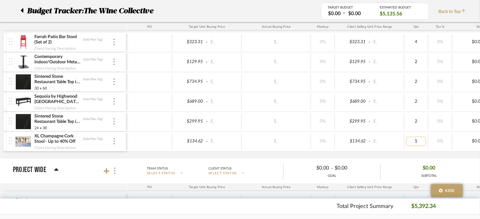
type input "3"
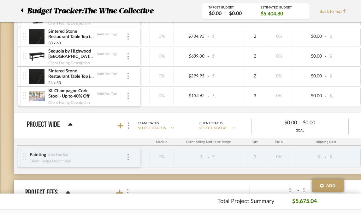
scroll to position [0, 85]
click at [25, 10] on div at bounding box center [24, 10] width 7 height 11
click at [23, 9] on icon at bounding box center [22, 10] width 3 height 4
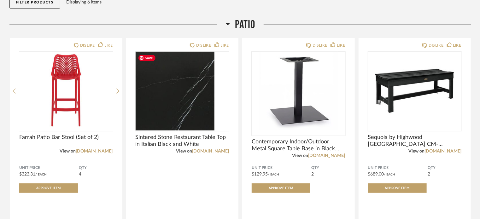
scroll to position [32, 0]
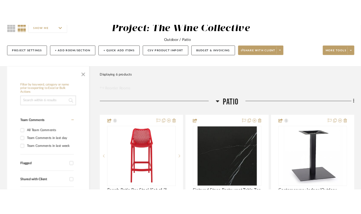
scroll to position [79, 0]
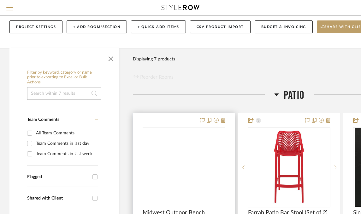
scroll to position [63, 0]
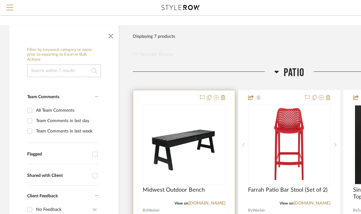
click at [181, 107] on img "0" at bounding box center [183, 145] width 79 height 79
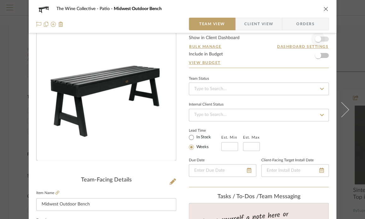
scroll to position [0, 0]
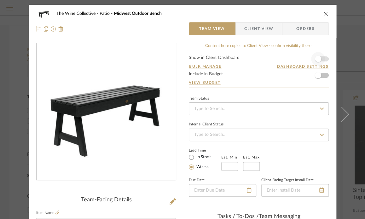
click at [323, 58] on form "Show in Client Dashboard Bulk Manage Dashboard Settings Include in Budget View …" at bounding box center [259, 72] width 140 height 32
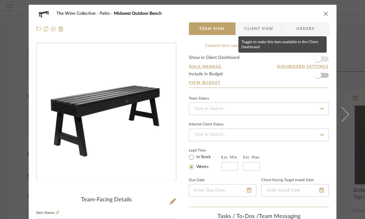
click at [319, 59] on span "button" at bounding box center [318, 59] width 14 height 14
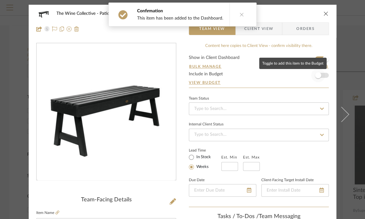
click at [318, 78] on span "button" at bounding box center [318, 75] width 6 height 6
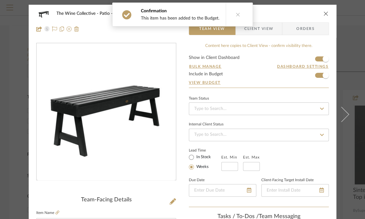
click at [236, 14] on icon at bounding box center [238, 14] width 4 height 4
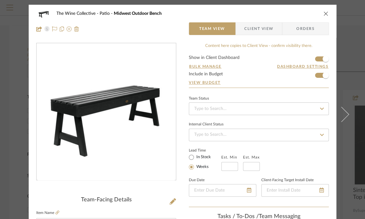
click at [324, 11] on icon "close" at bounding box center [326, 13] width 5 height 5
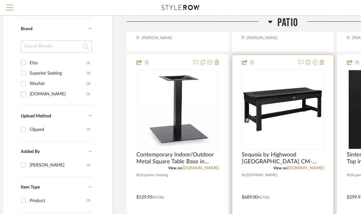
scroll to position [378, 6]
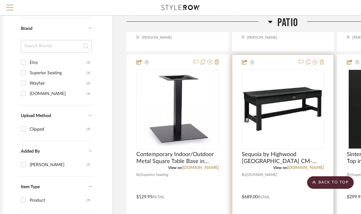
click at [323, 61] on icon at bounding box center [322, 62] width 4 height 5
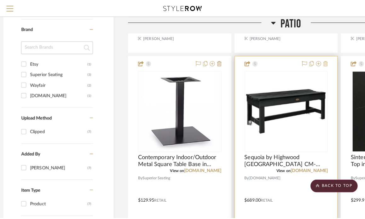
scroll to position [0, 0]
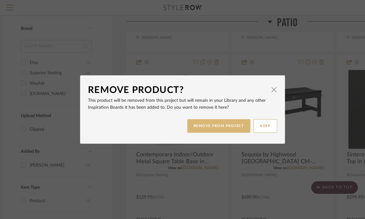
click at [209, 128] on button "REMOVE FROM PROJECT" at bounding box center [218, 126] width 63 height 14
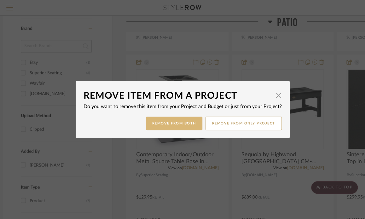
click at [175, 128] on button "Remove from Both" at bounding box center [174, 124] width 56 height 14
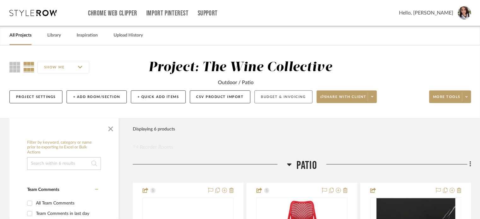
click at [286, 96] on button "Budget & Invoicing" at bounding box center [284, 97] width 58 height 13
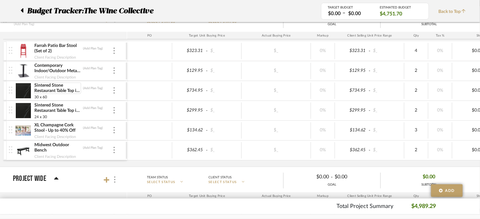
scroll to position [126, 0]
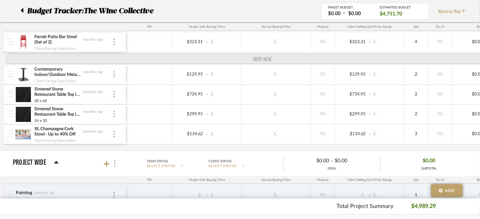
drag, startPoint x: 9, startPoint y: 141, endPoint x: 3, endPoint y: 58, distance: 82.6
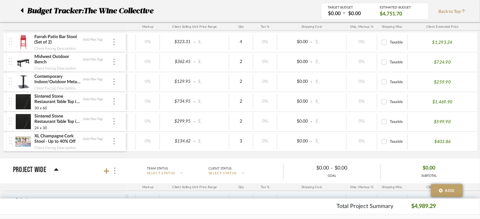
scroll to position [0, 0]
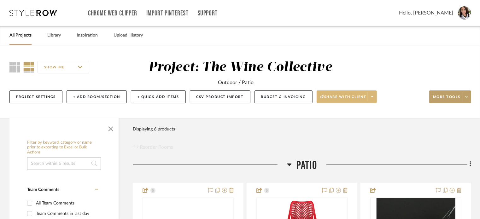
click at [365, 97] on icon at bounding box center [372, 96] width 2 height 3
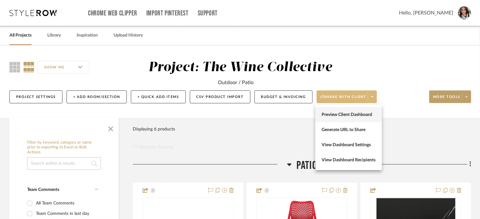
click at [365, 114] on span "Preview Client Dashboard" at bounding box center [349, 114] width 54 height 5
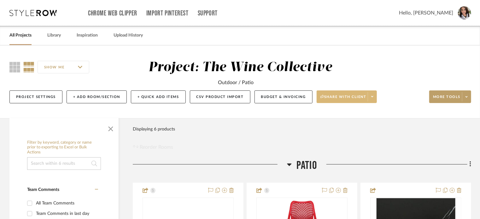
click at [365, 97] on span at bounding box center [372, 96] width 9 height 9
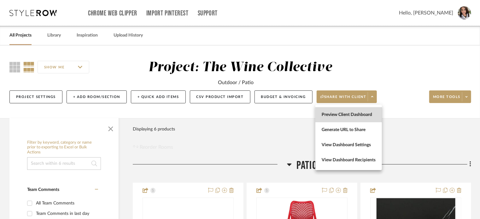
click at [353, 113] on span "Preview Client Dashboard" at bounding box center [349, 114] width 54 height 5
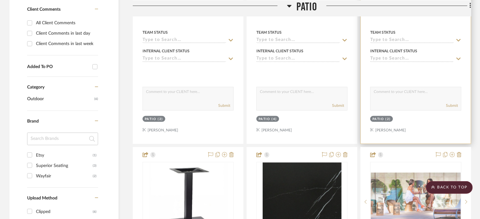
scroll to position [347, 0]
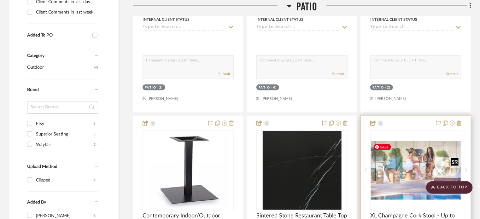
click at [365, 162] on img "0" at bounding box center [416, 170] width 90 height 59
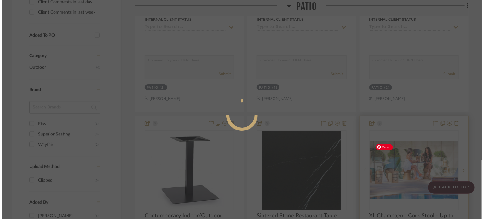
scroll to position [0, 0]
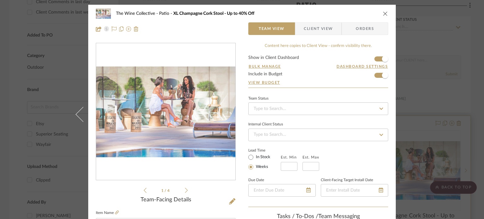
drag, startPoint x: 384, startPoint y: 14, endPoint x: 404, endPoint y: 131, distance: 118.9
click at [365, 15] on icon "close" at bounding box center [385, 13] width 5 height 5
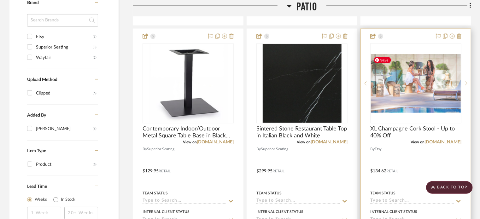
scroll to position [442, 0]
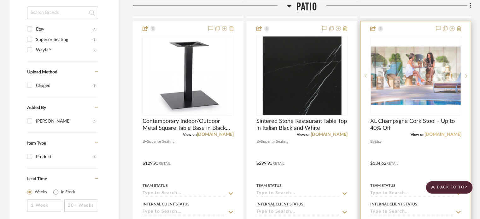
click at [365, 135] on link "[DOMAIN_NAME]" at bounding box center [443, 134] width 37 height 4
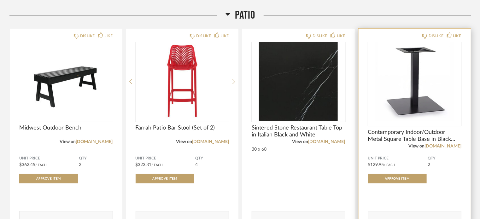
scroll to position [193, 0]
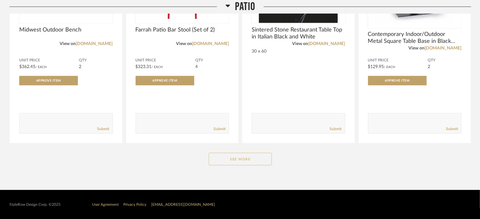
click at [254, 160] on button "See More" at bounding box center [240, 159] width 63 height 13
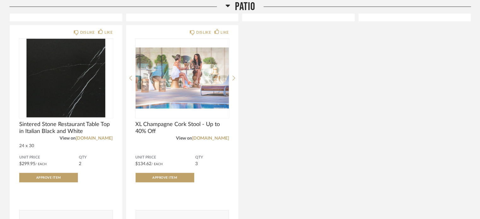
scroll to position [319, 0]
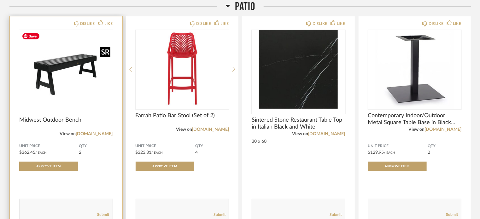
scroll to position [126, 0]
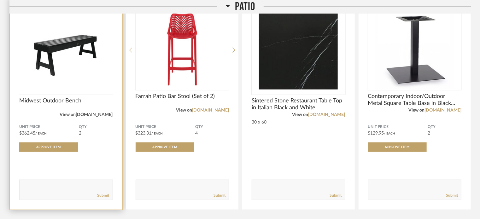
click at [97, 113] on link "[DOMAIN_NAME]" at bounding box center [94, 115] width 37 height 4
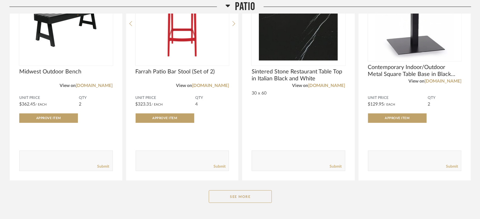
scroll to position [193, 0]
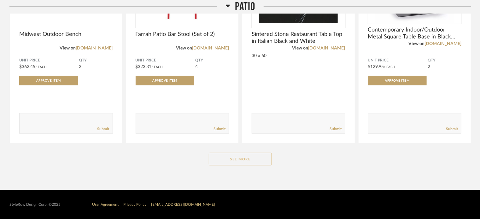
click at [238, 159] on button "See More" at bounding box center [240, 159] width 63 height 13
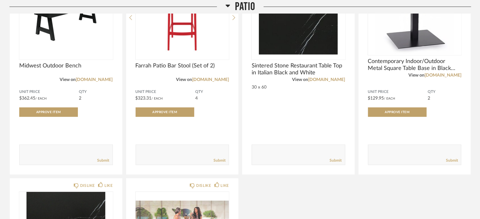
scroll to position [0, 0]
